Goal: Obtain resource: Obtain resource

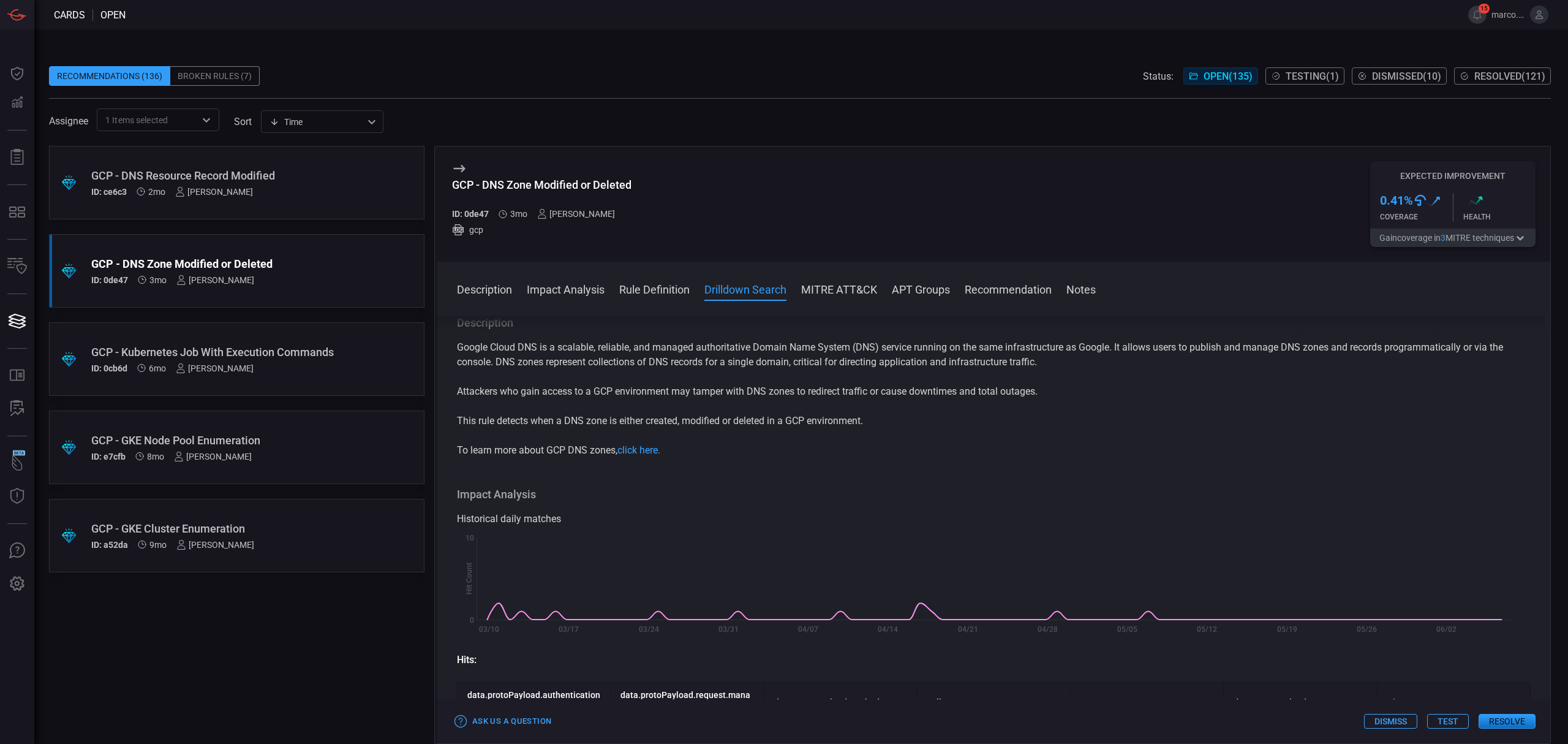
scroll to position [1388, 0]
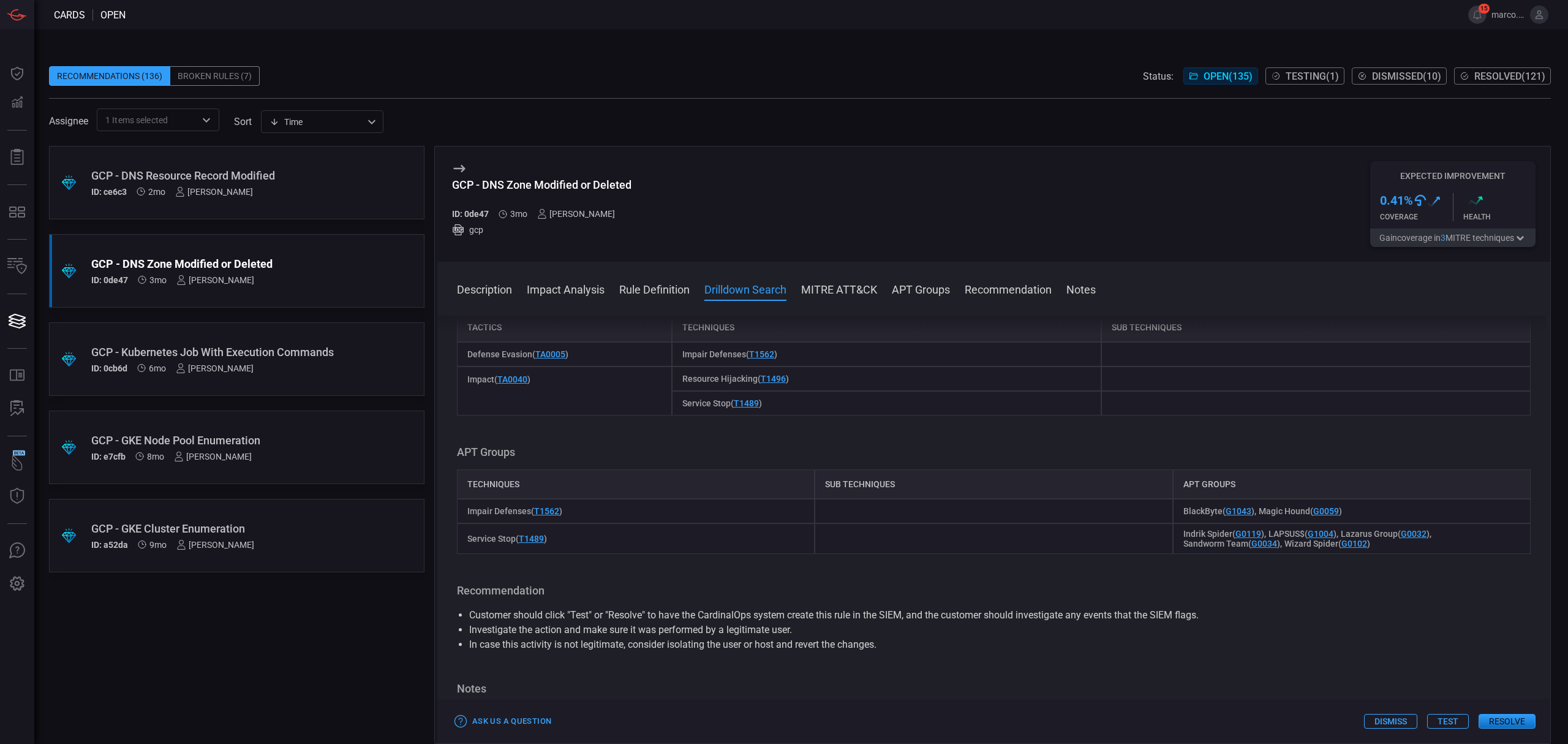
click at [282, 196] on div "ID: ce6c3 2mo [PERSON_NAME]" at bounding box center [213, 191] width 245 height 10
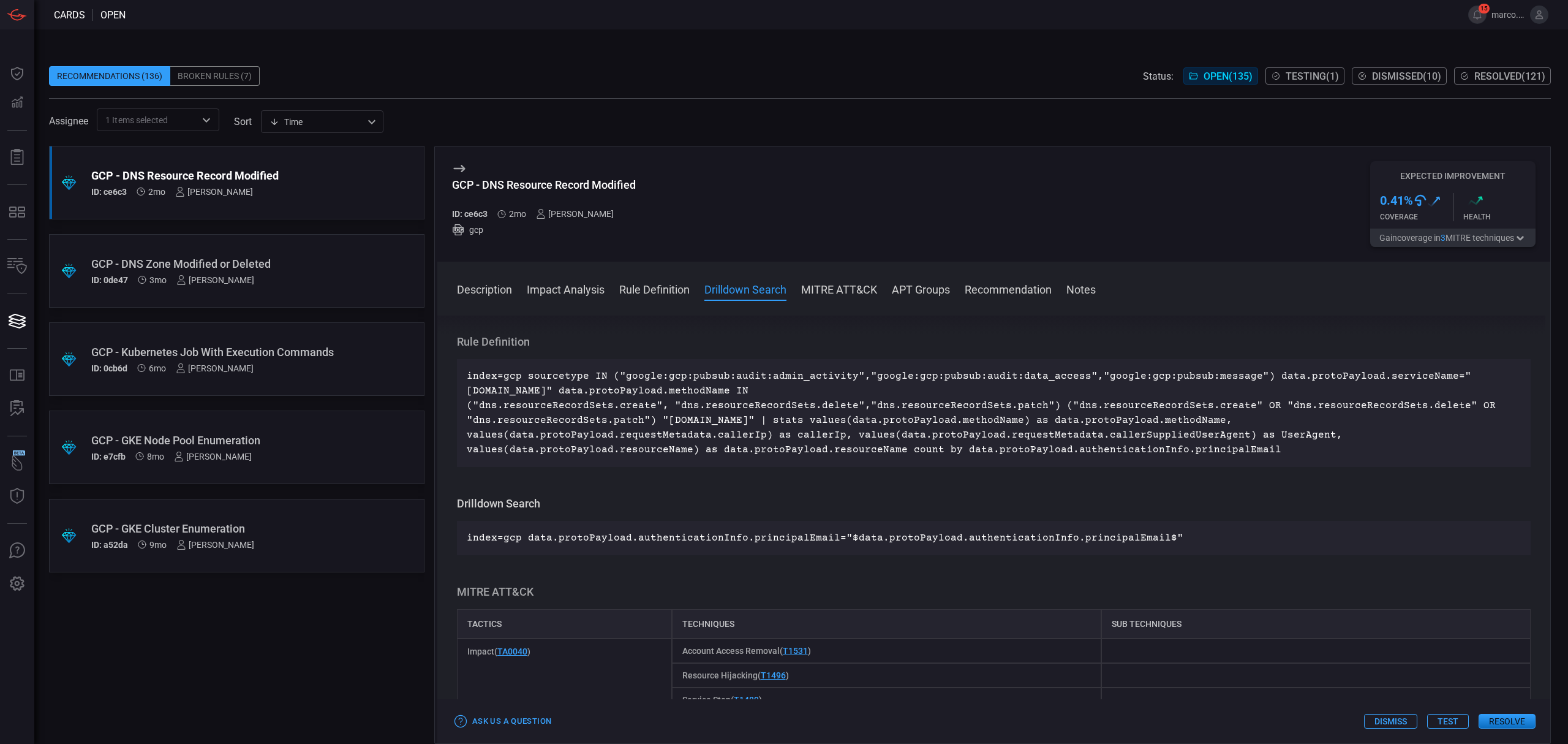
scroll to position [416, 0]
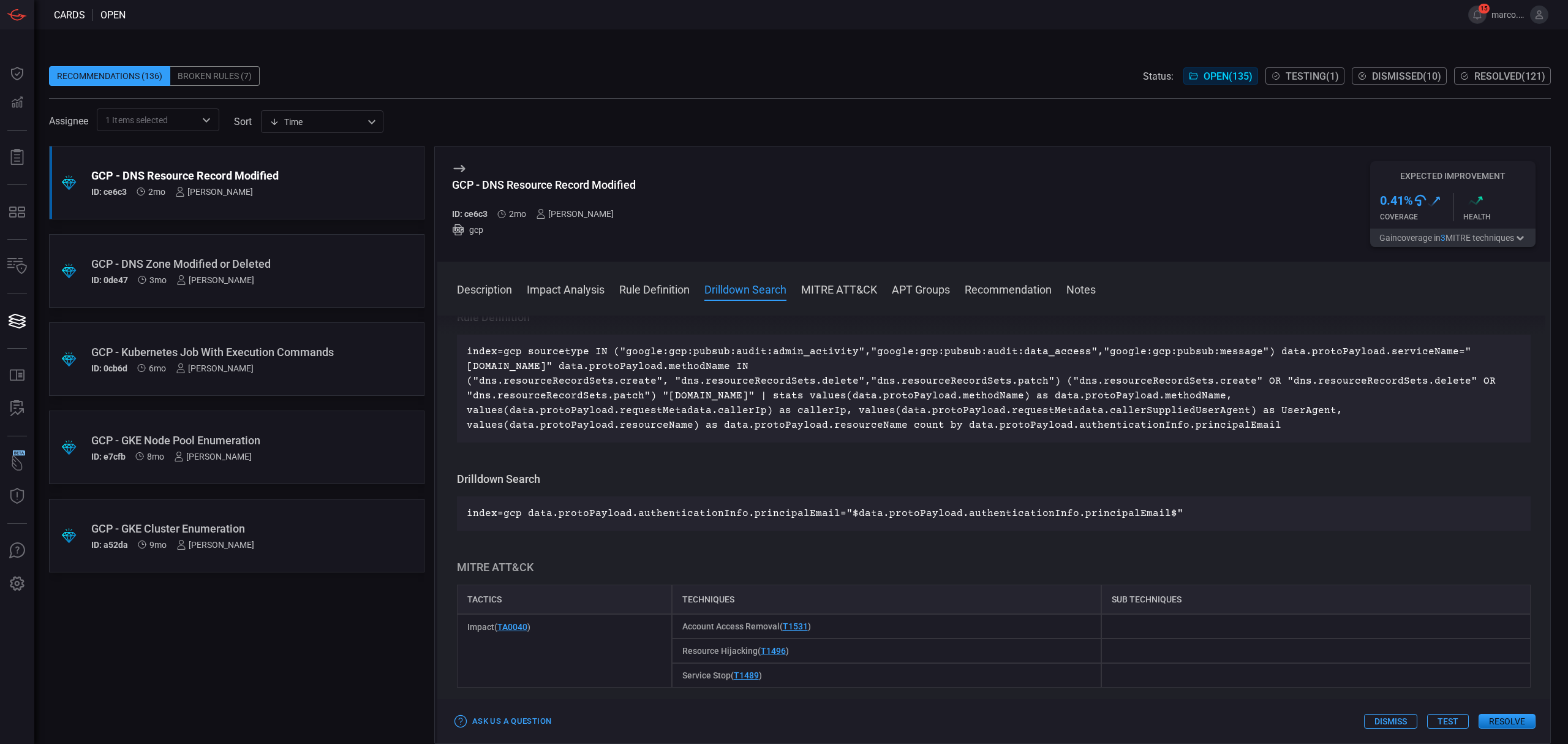
click at [1049, 383] on p "index=gcp sourcetype IN ("google:gcp:pubsub:audit:admin_activity","google:gcp:p…" at bounding box center [993, 388] width 1054 height 88
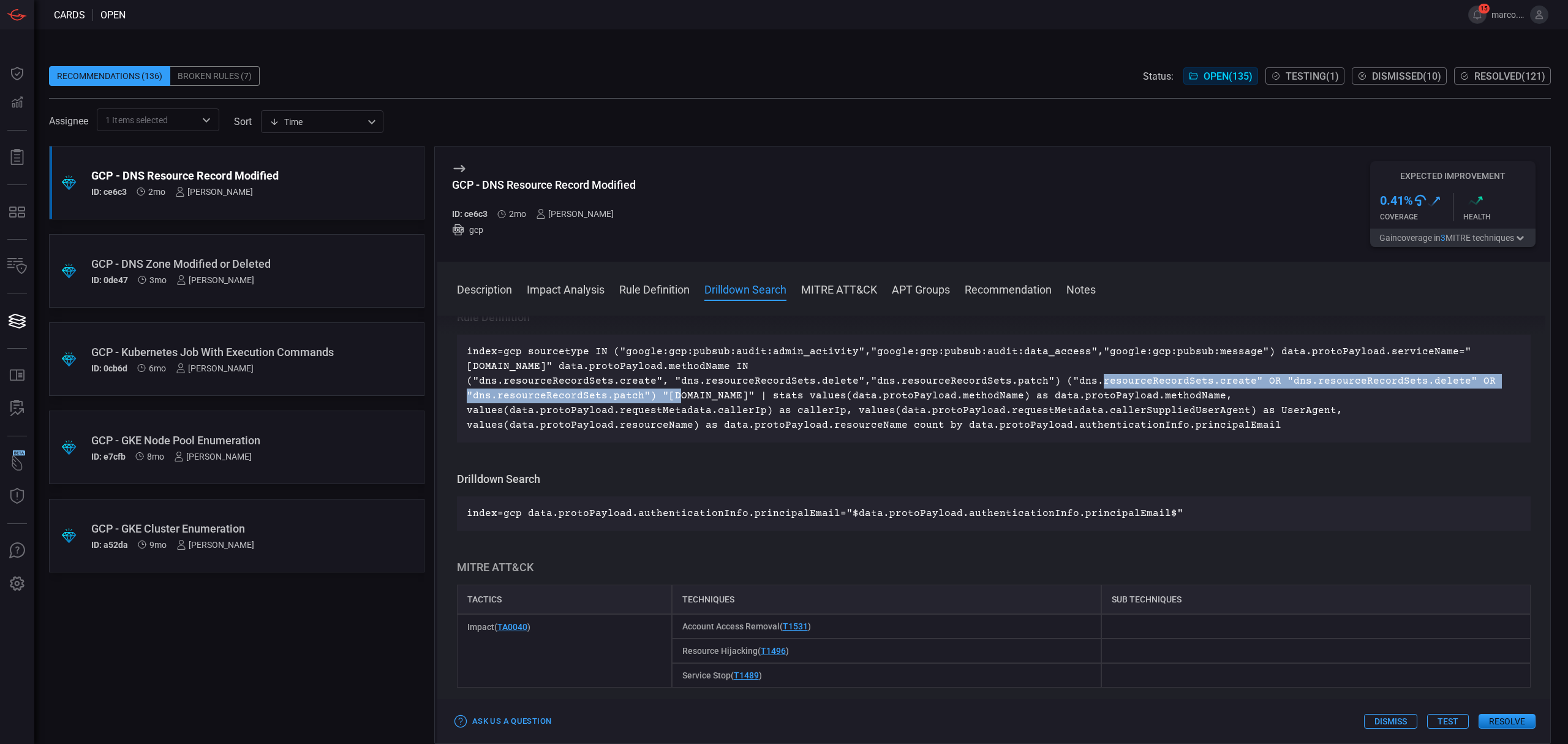
drag, startPoint x: 1048, startPoint y: 380, endPoint x: 642, endPoint y: 395, distance: 406.3
click at [642, 395] on p "index=gcp sourcetype IN ("google:gcp:pubsub:audit:admin_activity","google:gcp:p…" at bounding box center [993, 388] width 1054 height 88
copy p ""dns.resourceRecordSets.create" OR "dns.resourceRecordSets.delete" OR "dns.reso…"
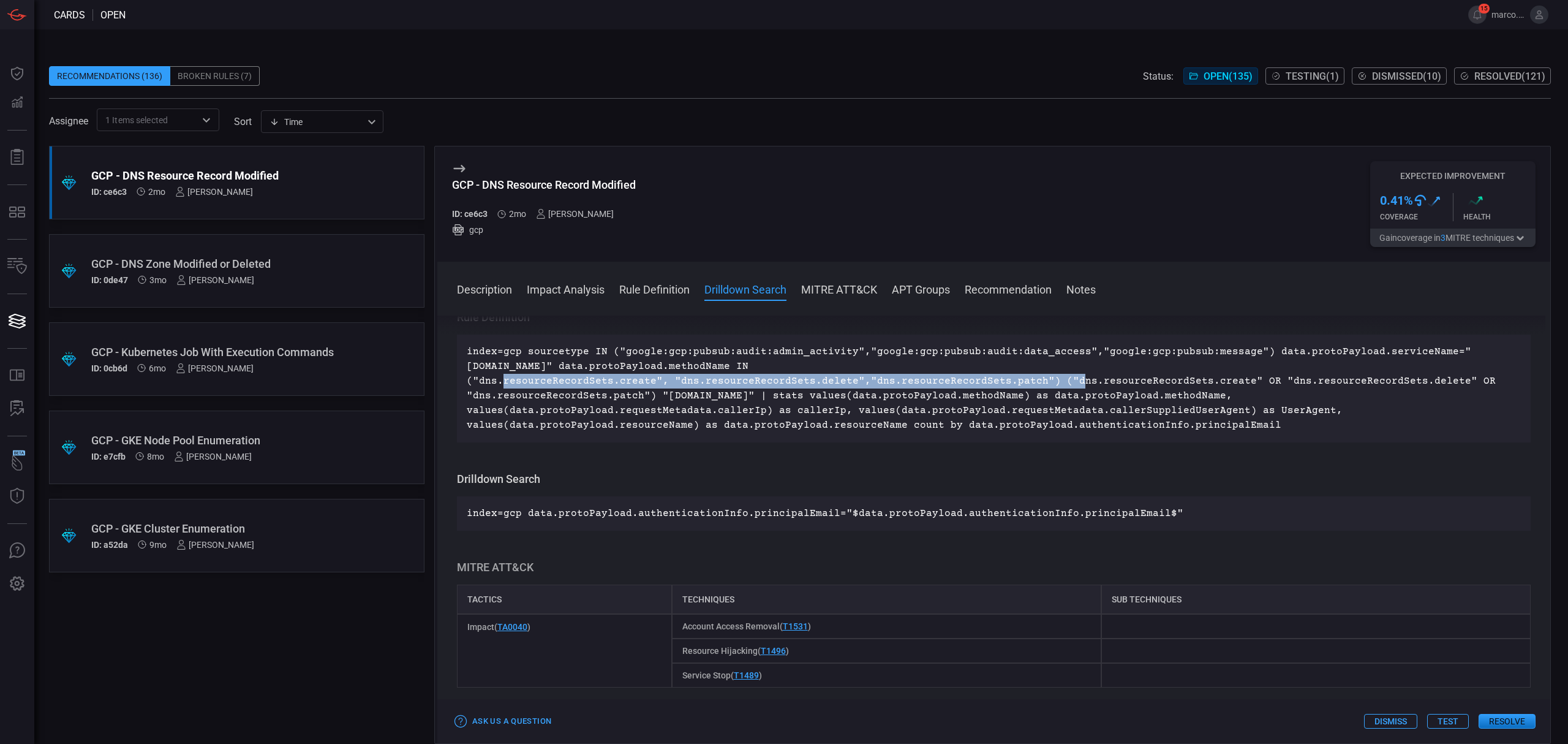
drag, startPoint x: 472, startPoint y: 384, endPoint x: 1029, endPoint y: 382, distance: 557.0
click at [1029, 382] on p "index=gcp sourcetype IN ("google:gcp:pubsub:audit:admin_activity","google:gcp:p…" at bounding box center [993, 388] width 1054 height 88
copy p ""dns.resourceRecordSets.create", "dns.resourceRecordSets.delete","dns.resourceR…"
